Goal: Task Accomplishment & Management: Manage account settings

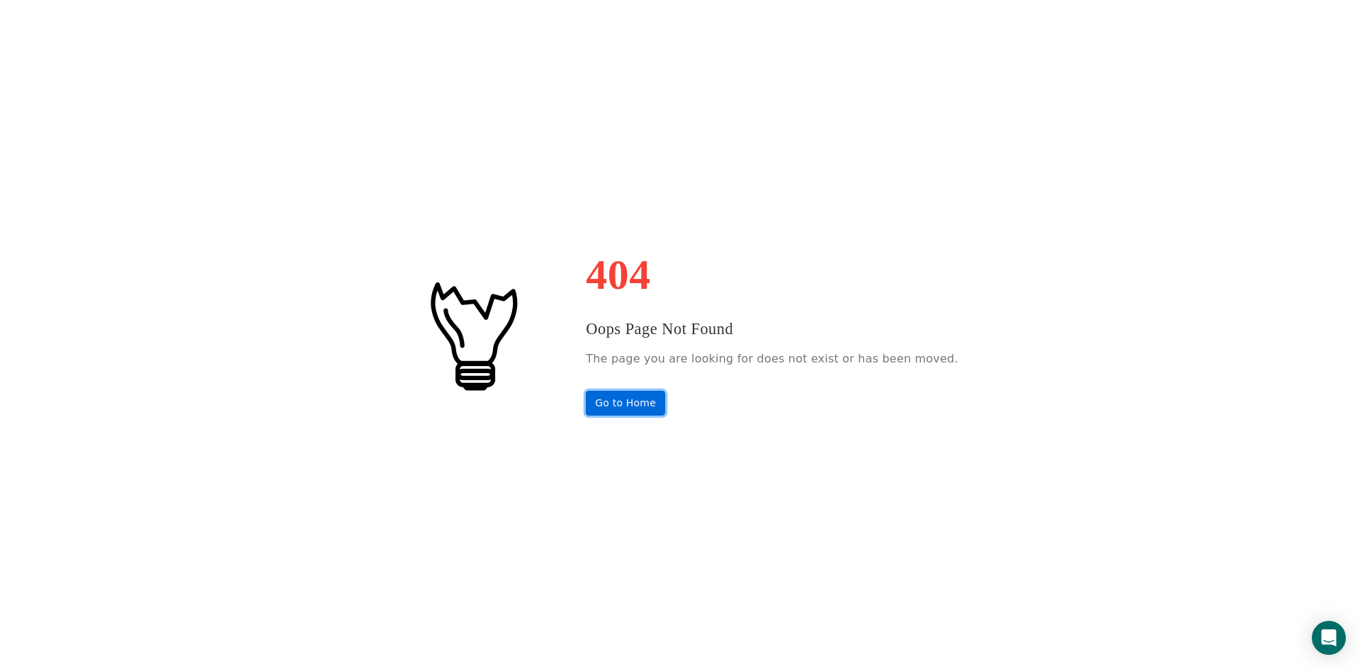
click at [631, 409] on link "Go to Home" at bounding box center [625, 403] width 79 height 25
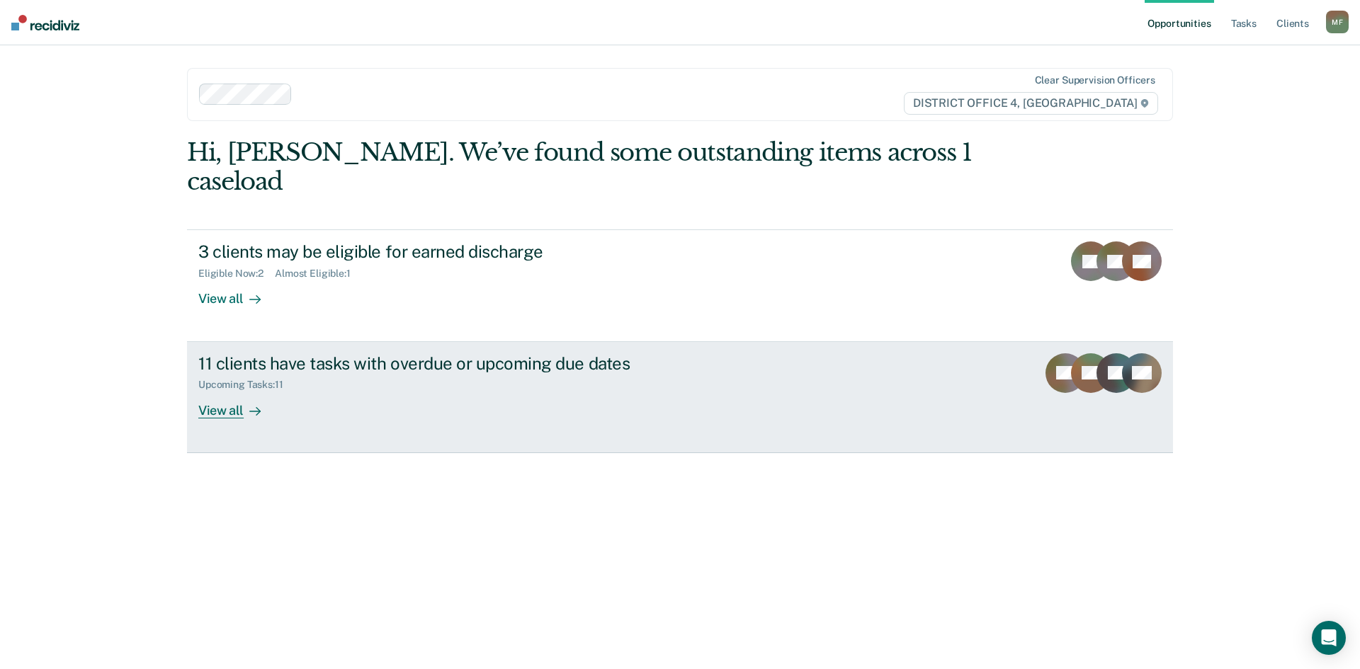
click at [357, 353] on div "11 clients have tasks with overdue or upcoming due dates" at bounding box center [446, 363] width 497 height 21
